Goal: Task Accomplishment & Management: Complete application form

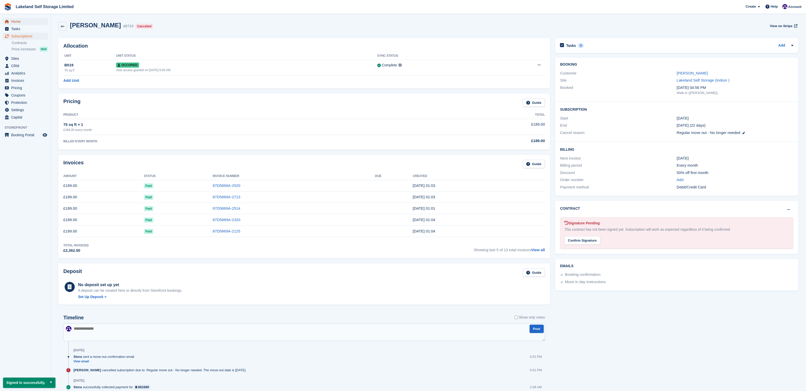
click at [23, 22] on span "Home" at bounding box center [26, 21] width 30 height 7
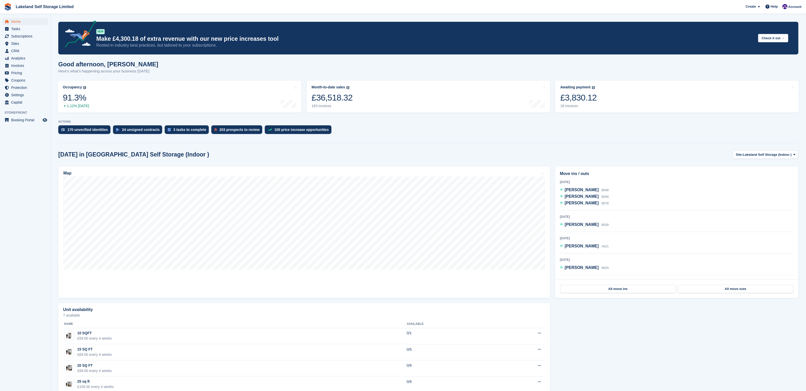
scroll to position [131, 0]
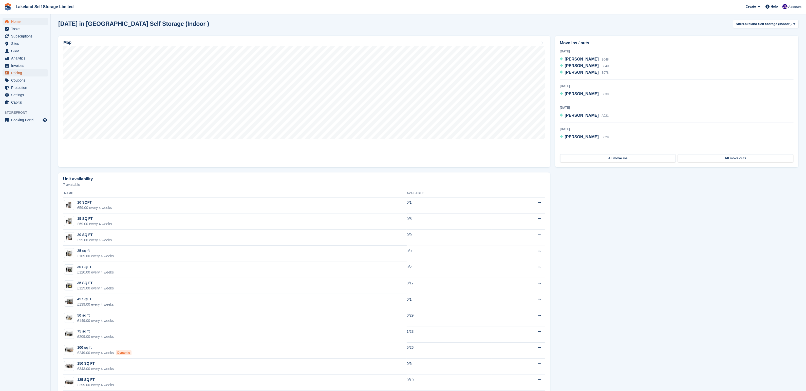
click at [14, 71] on span "Pricing" at bounding box center [26, 72] width 30 height 7
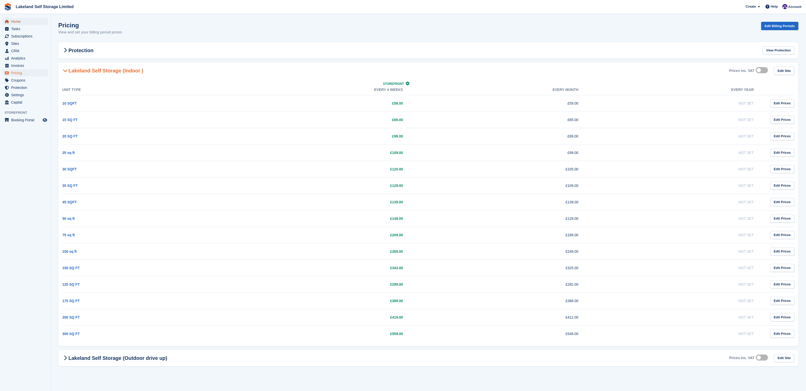
click at [13, 22] on span "Home" at bounding box center [26, 21] width 30 height 7
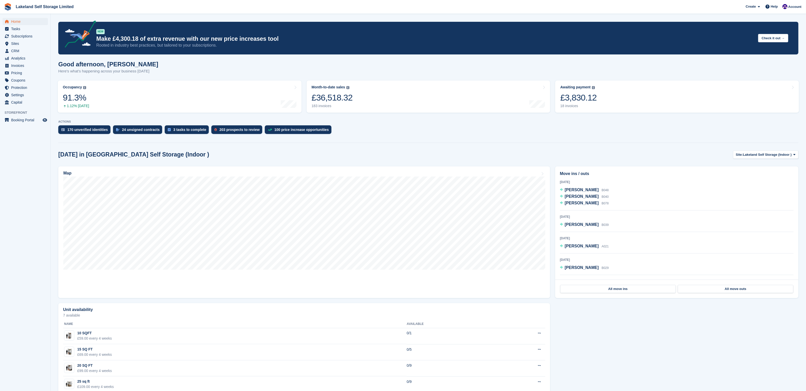
click at [680, 257] on div "Today Molly Ataley B048 Amber Cropley B040 Robert Doyle B078 1 Sep 2025 White J…" at bounding box center [677, 229] width 234 height 100
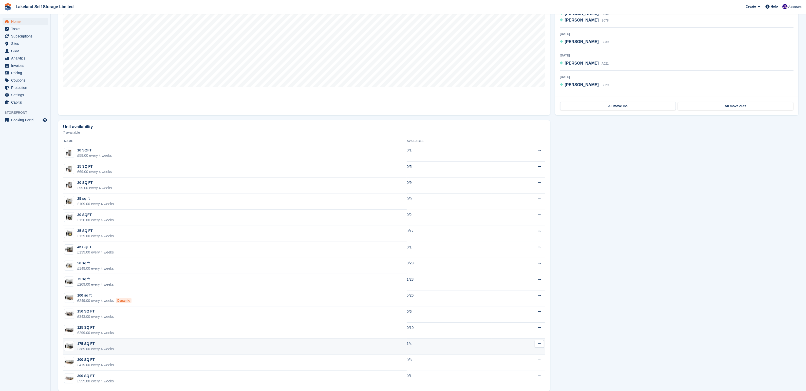
scroll to position [74, 0]
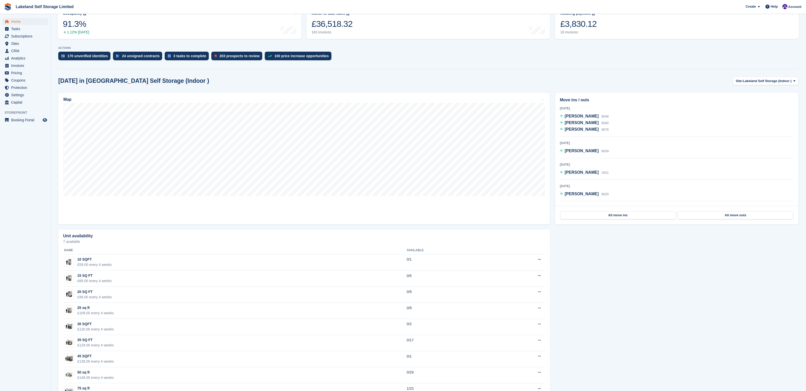
scroll to position [74, 0]
click at [795, 81] on icon at bounding box center [795, 80] width 2 height 3
click at [768, 100] on link "Lakeland Self Storage (Outdoor drive up)" at bounding box center [759, 102] width 76 height 9
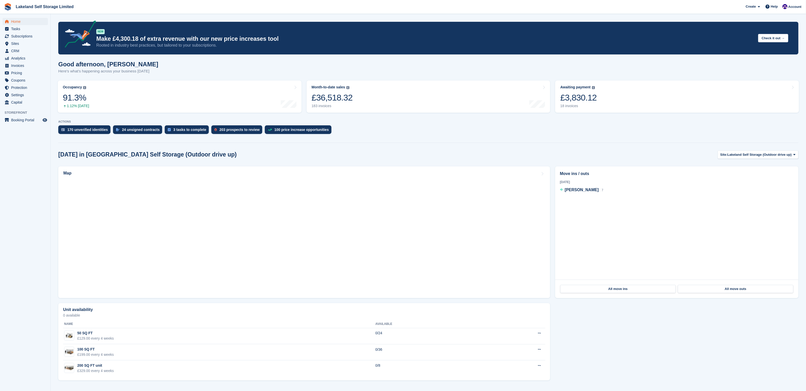
scroll to position [0, 0]
click at [19, 28] on span "Tasks" at bounding box center [26, 28] width 30 height 7
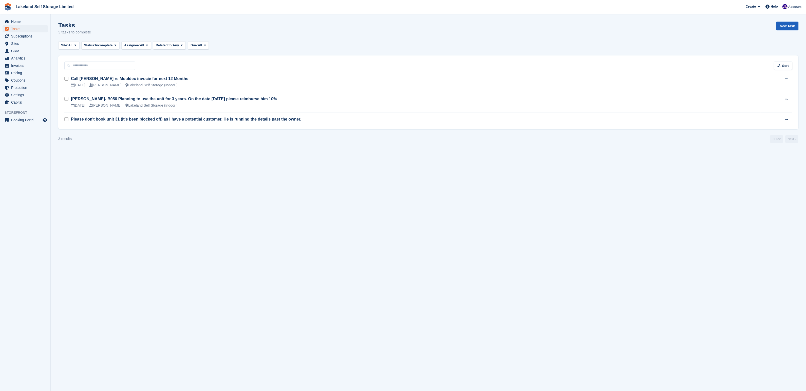
click at [785, 23] on link "New Task" at bounding box center [788, 26] width 22 height 8
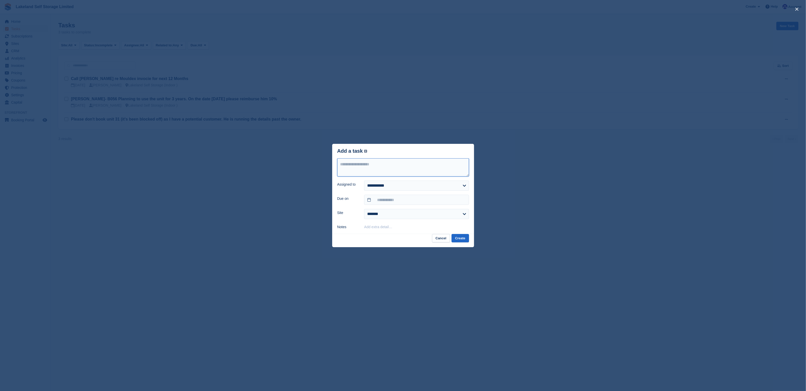
click at [397, 166] on textarea at bounding box center [403, 167] width 132 height 18
type textarea "**********"
click at [418, 186] on select "**********" at bounding box center [416, 186] width 105 height 10
click at [409, 198] on input "text" at bounding box center [416, 200] width 105 height 10
click at [440, 209] on span at bounding box center [438, 210] width 9 height 9
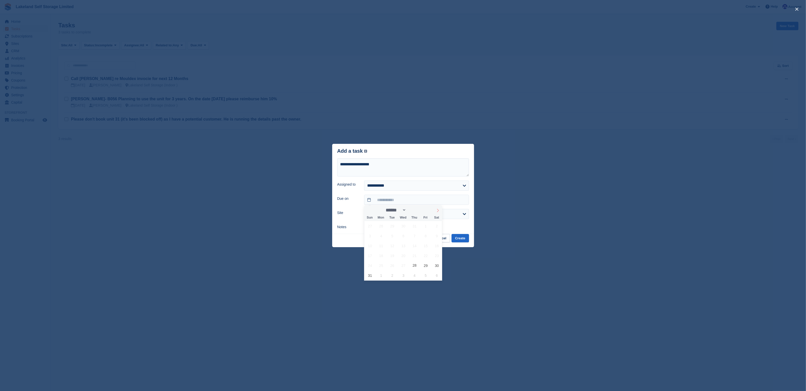
select select "*"
click at [425, 246] on span "19" at bounding box center [426, 246] width 10 height 10
type input "**********"
click at [460, 215] on select "**********" at bounding box center [416, 214] width 105 height 10
select select "***"
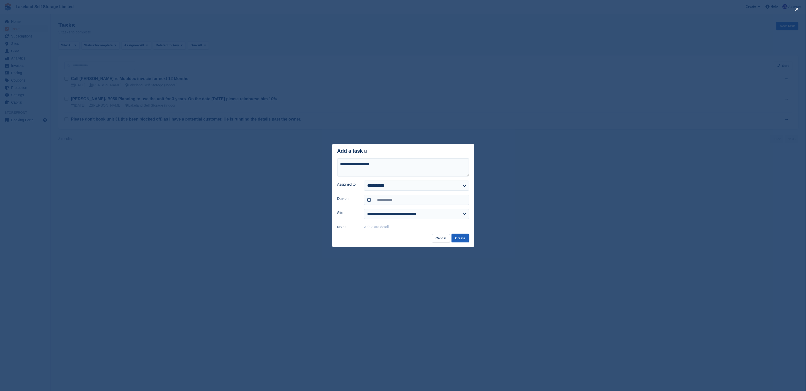
click at [466, 238] on button "Create" at bounding box center [460, 238] width 17 height 8
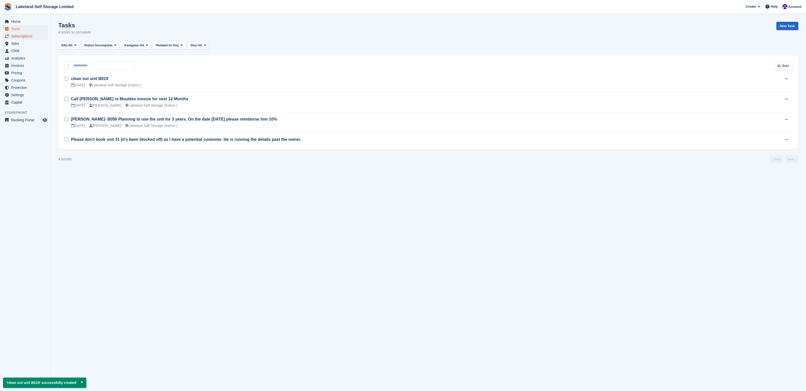
click at [20, 37] on span "Subscriptions" at bounding box center [26, 36] width 30 height 7
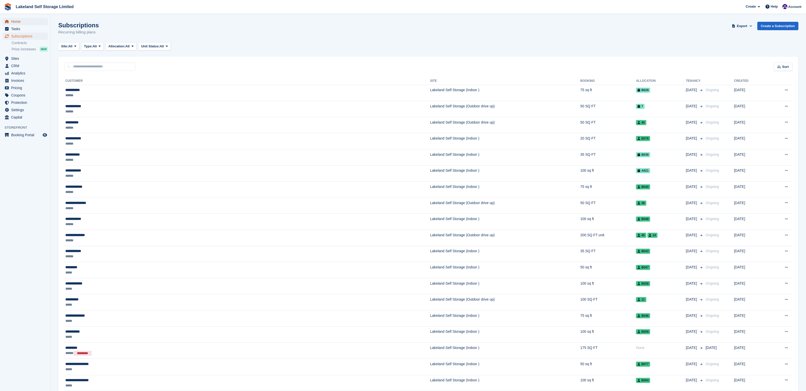
click at [29, 20] on span "Home" at bounding box center [26, 21] width 30 height 7
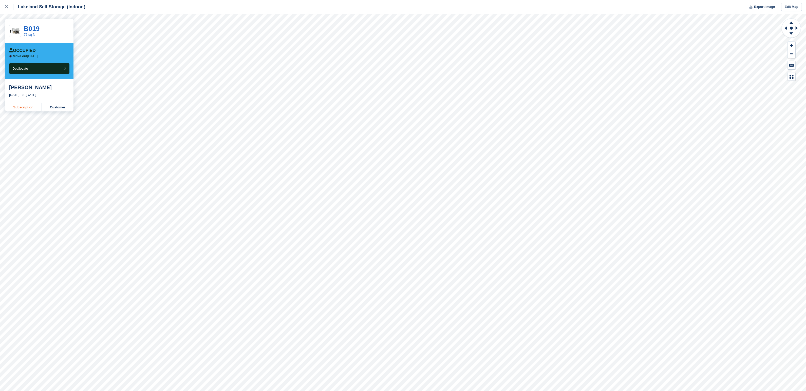
click at [19, 106] on link "Subscription" at bounding box center [23, 107] width 37 height 8
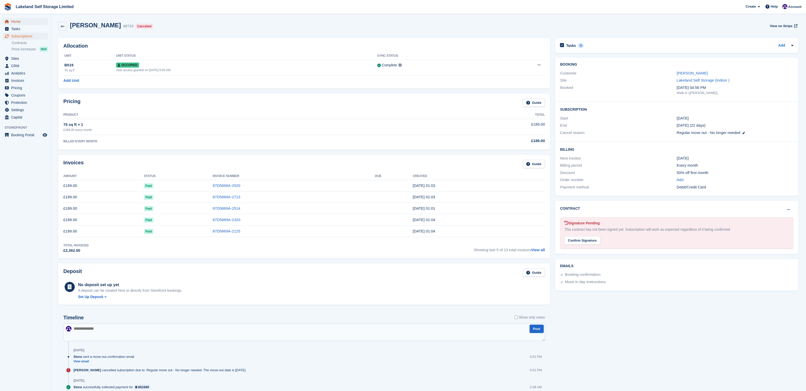
click at [18, 22] on span "Home" at bounding box center [26, 21] width 30 height 7
